Goal: Task Accomplishment & Management: Manage account settings

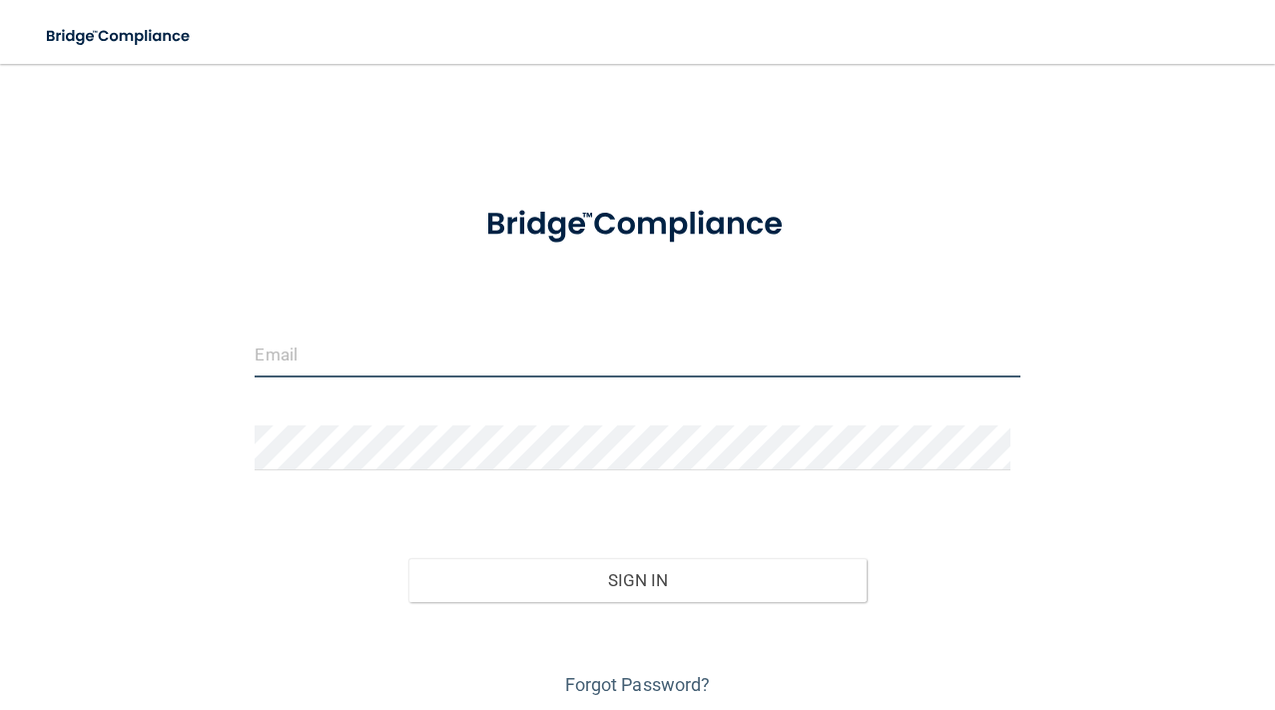
click at [427, 358] on input "email" at bounding box center [637, 354] width 765 height 45
type input "[EMAIL_ADDRESS][DOMAIN_NAME]"
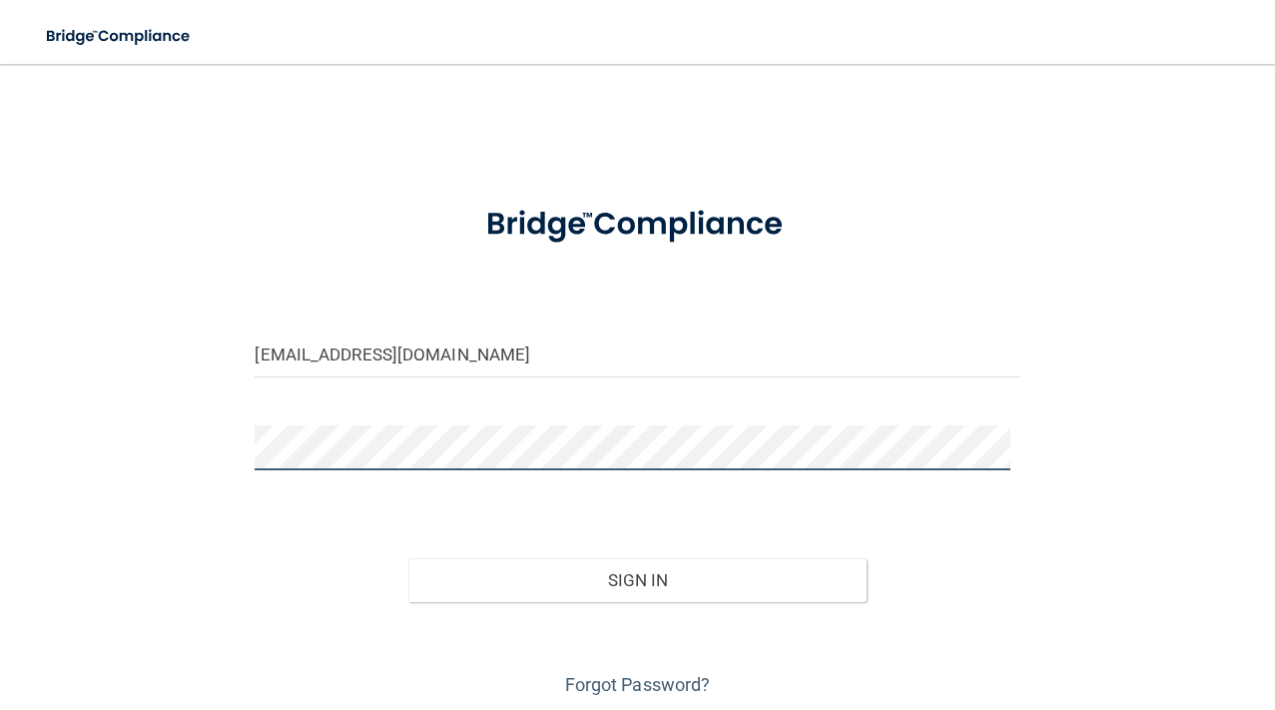
click at [408, 558] on button "Sign In" at bounding box center [637, 580] width 459 height 44
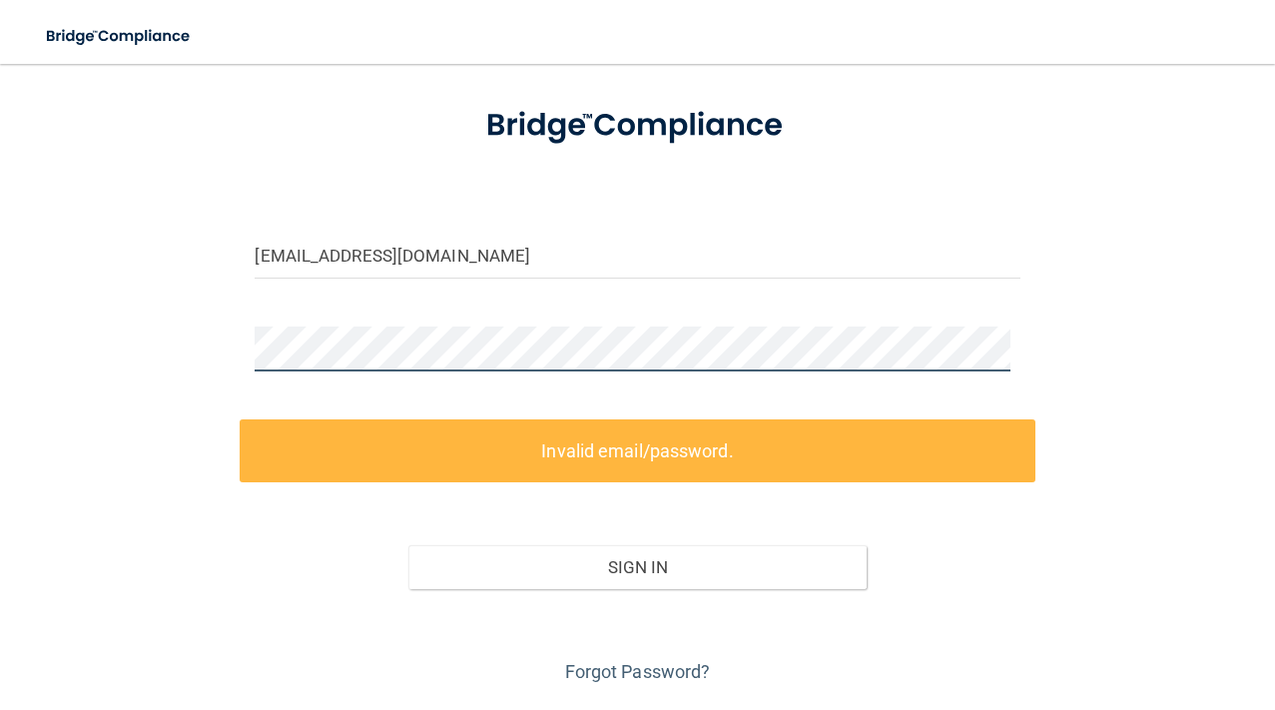
scroll to position [100, 0]
click at [67, 329] on div "[EMAIL_ADDRESS][DOMAIN_NAME] Invalid email/password. You don't have permission …" at bounding box center [637, 336] width 1195 height 704
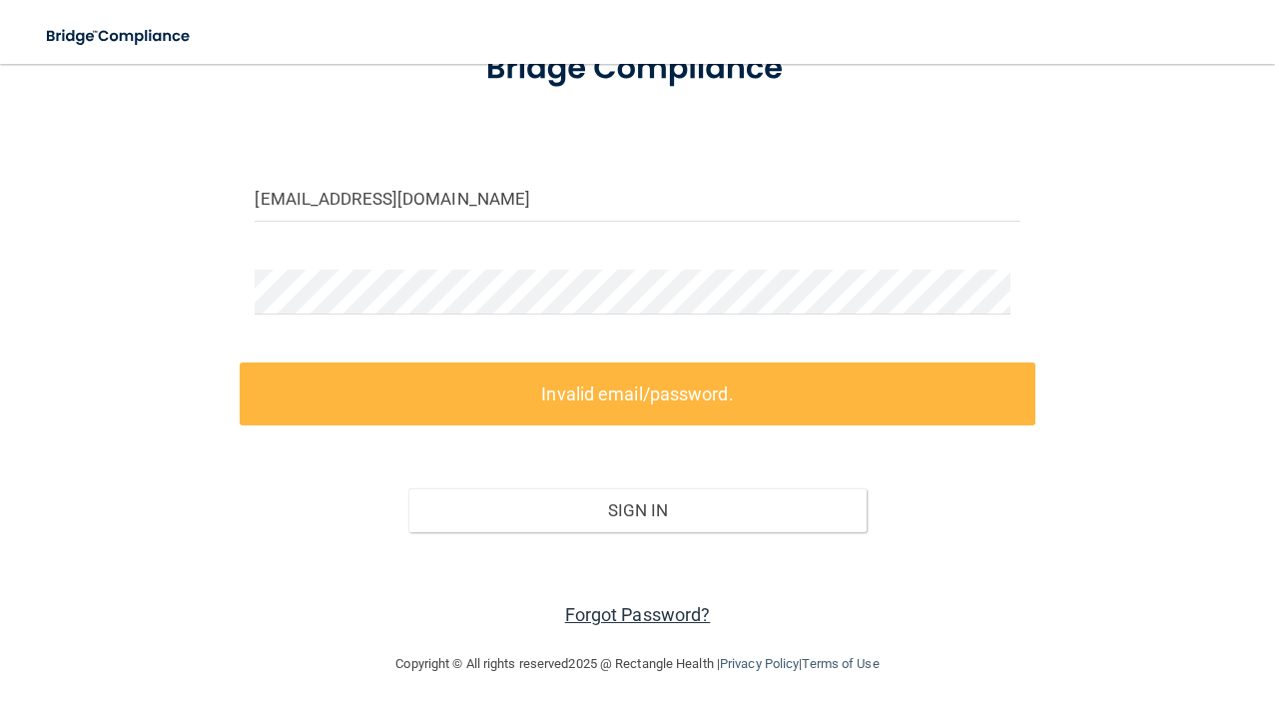
click at [617, 609] on link "Forgot Password?" at bounding box center [638, 614] width 146 height 21
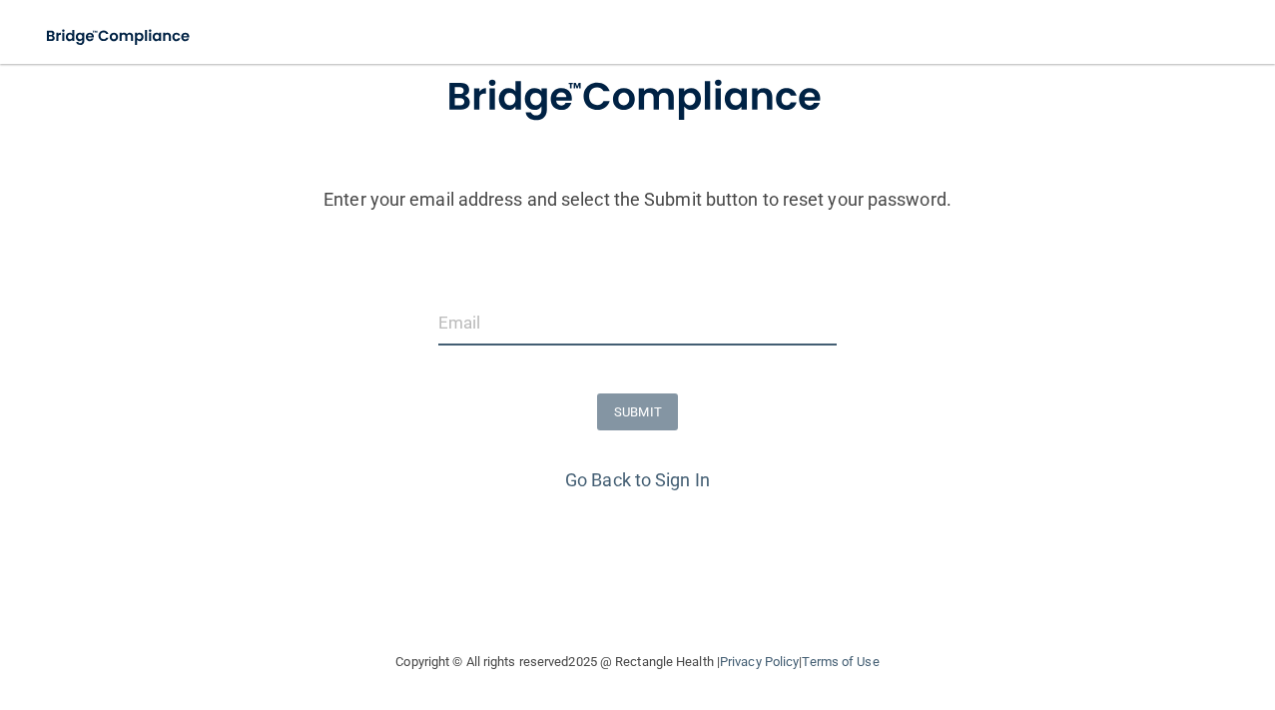
click at [468, 337] on input "email" at bounding box center [637, 323] width 398 height 45
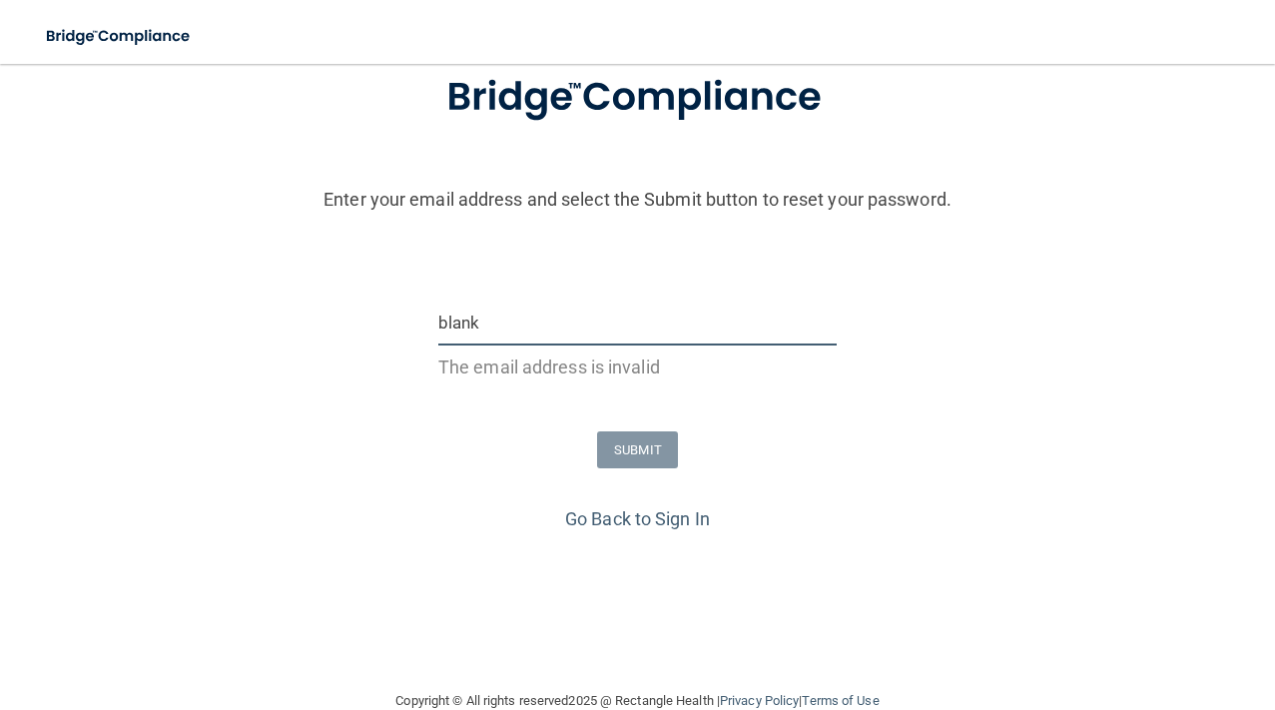
type input "[EMAIL_ADDRESS][DOMAIN_NAME]"
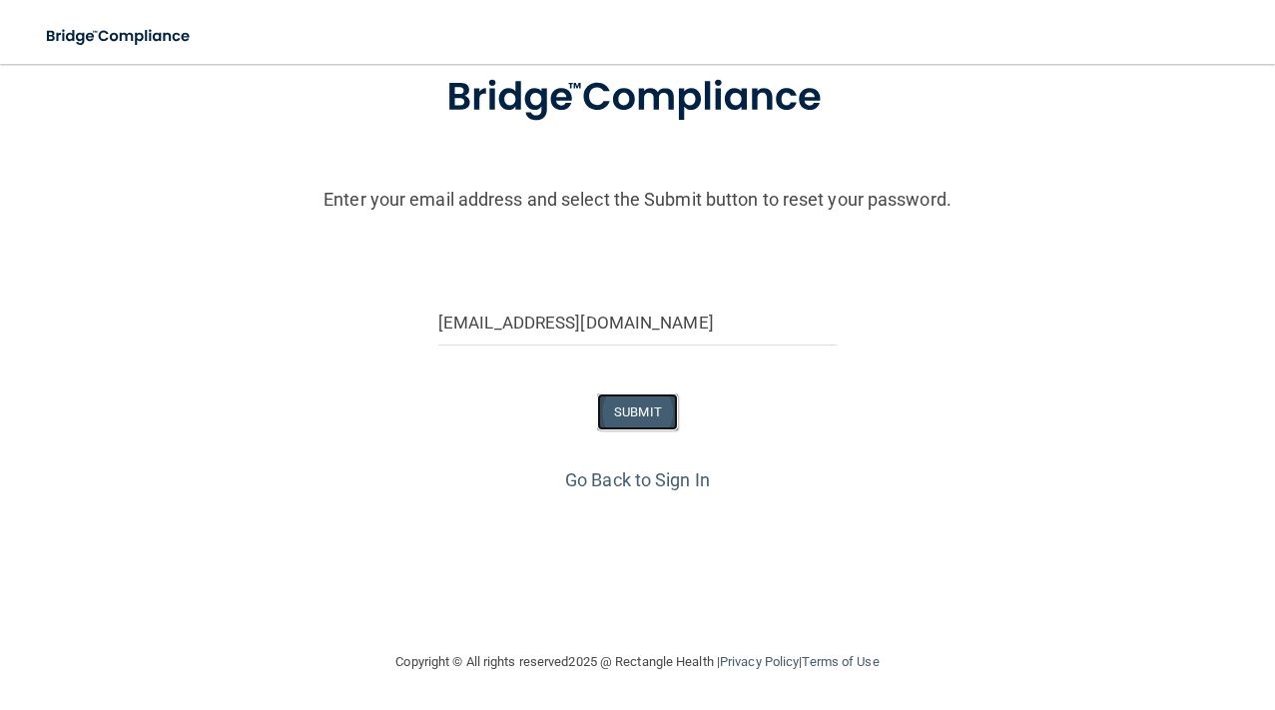
click at [629, 410] on button "SUBMIT" at bounding box center [637, 411] width 81 height 37
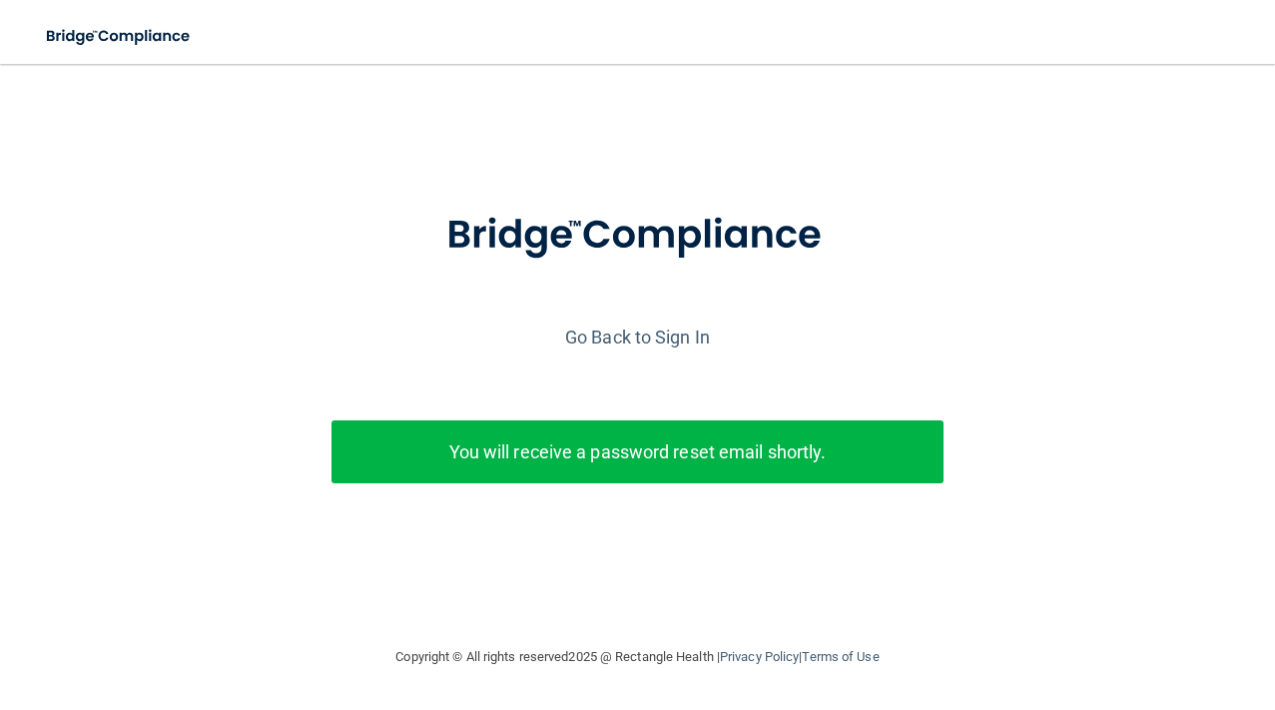
scroll to position [0, 0]
